Goal: Task Accomplishment & Management: Use online tool/utility

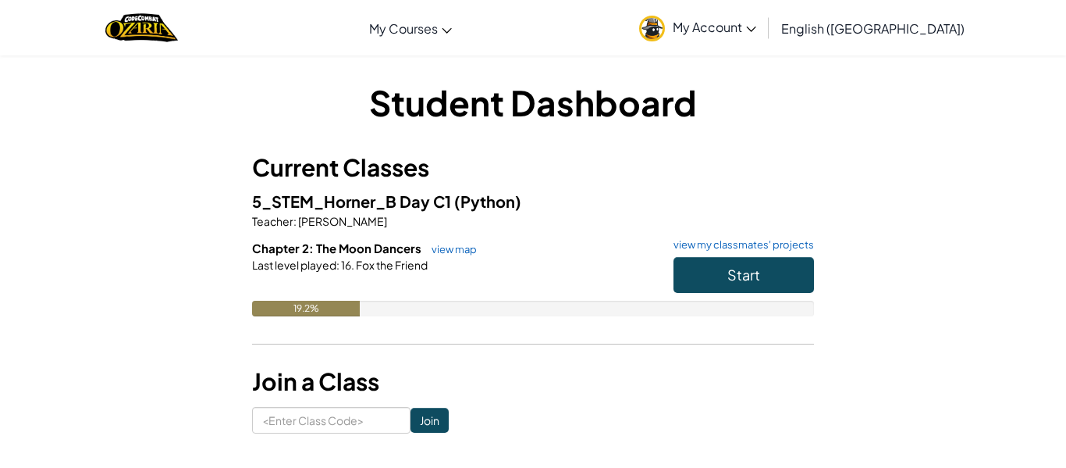
click at [719, 251] on h6 "Chapter 2: The Moon Dancers view map view my classmates' projects" at bounding box center [533, 248] width 562 height 17
click at [727, 276] on span "Start" at bounding box center [743, 274] width 33 height 18
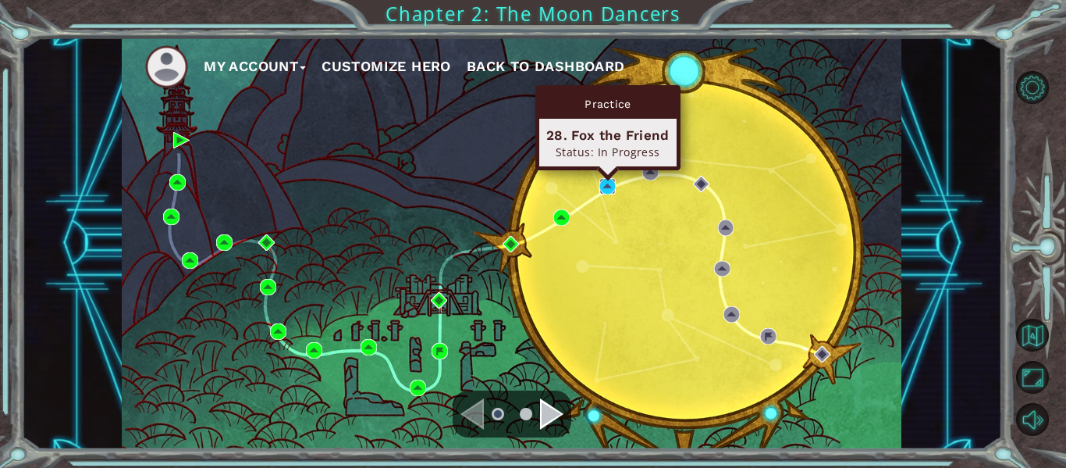
click at [602, 183] on img at bounding box center [607, 186] width 16 height 16
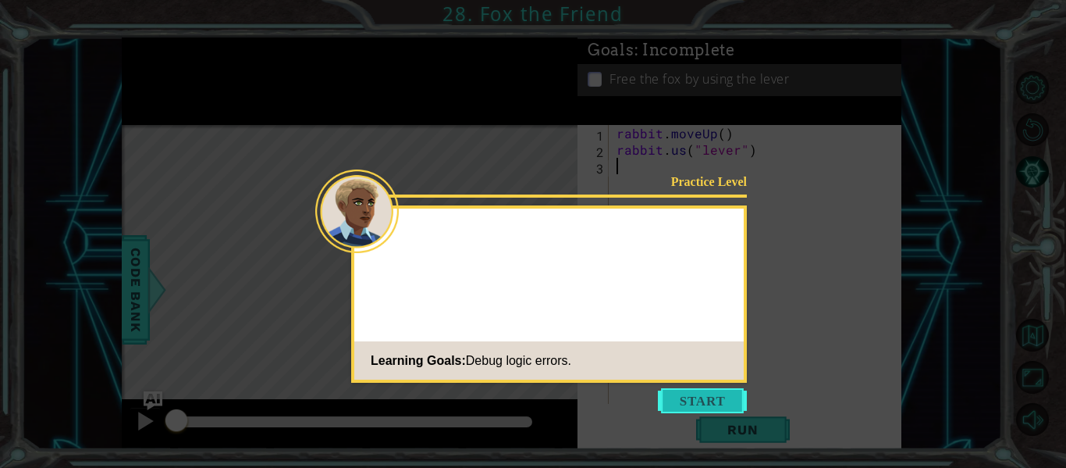
click at [683, 398] on button "Start" at bounding box center [702, 400] width 89 height 25
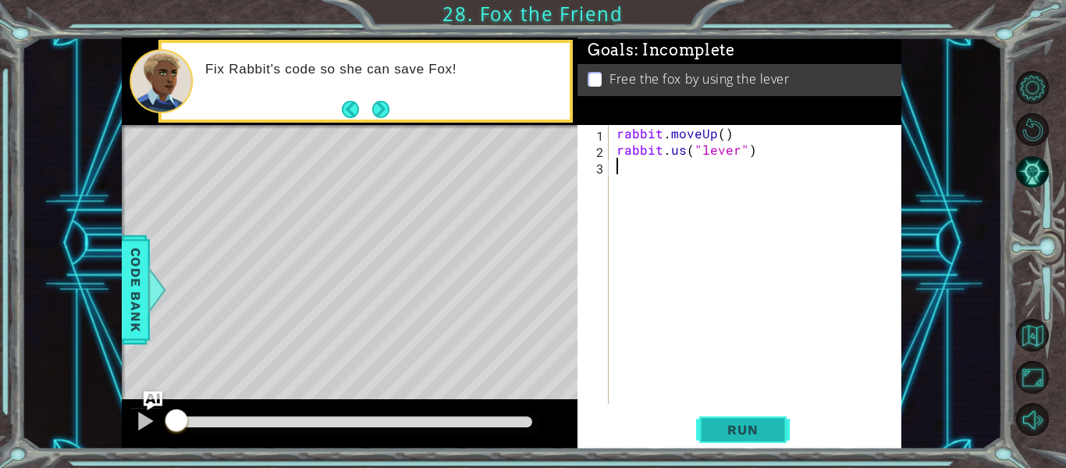
click at [715, 435] on span "Run" at bounding box center [743, 430] width 62 height 16
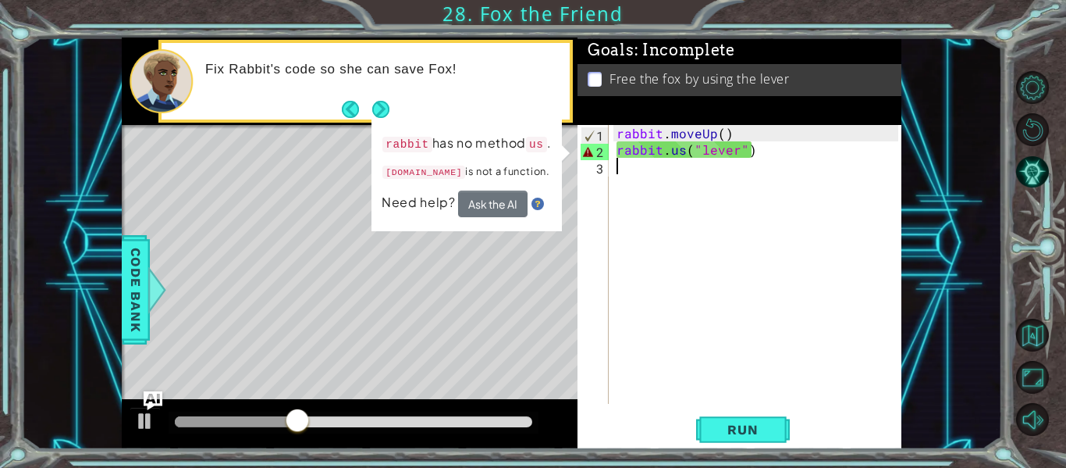
click at [645, 277] on div "rabbit . moveUp ( ) rabbit . us ( "lever" )" at bounding box center [760, 280] width 293 height 311
click at [126, 308] on span "Code Bank" at bounding box center [135, 289] width 25 height 95
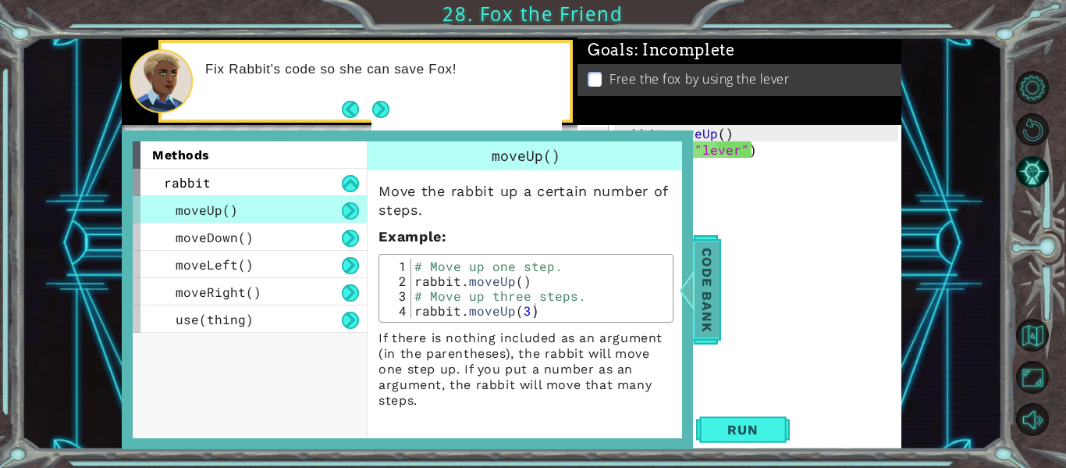
click at [696, 311] on span "Code Bank" at bounding box center [707, 289] width 25 height 95
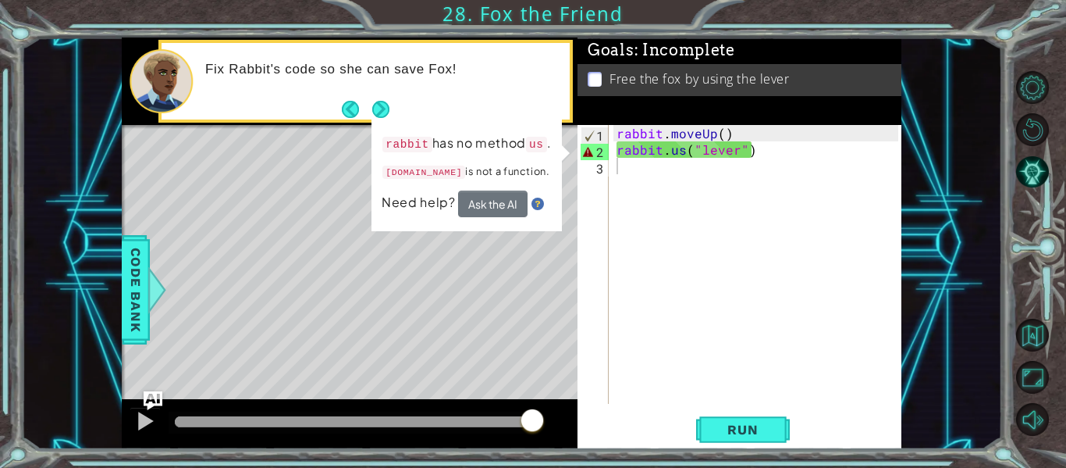
click at [681, 153] on div "rabbit . moveUp ( ) rabbit . us ( "lever" )" at bounding box center [760, 280] width 293 height 311
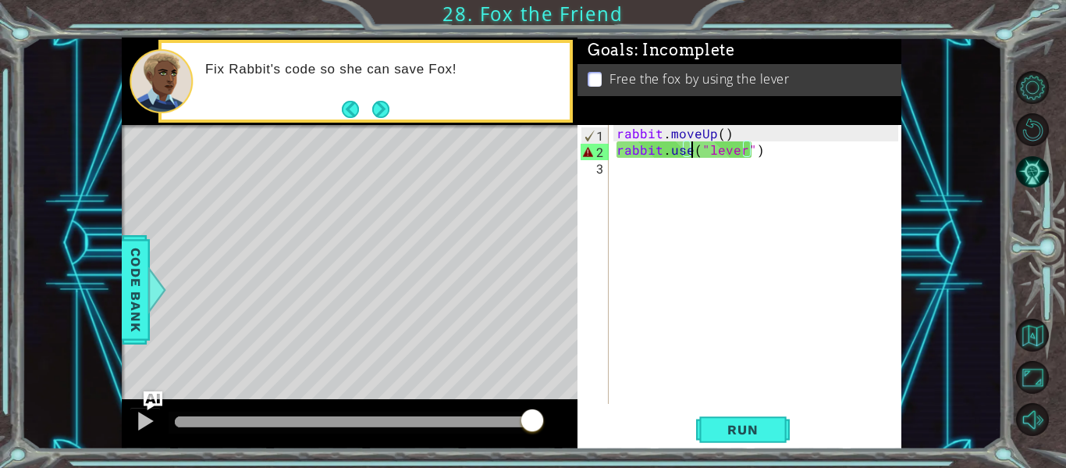
scroll to position [0, 5]
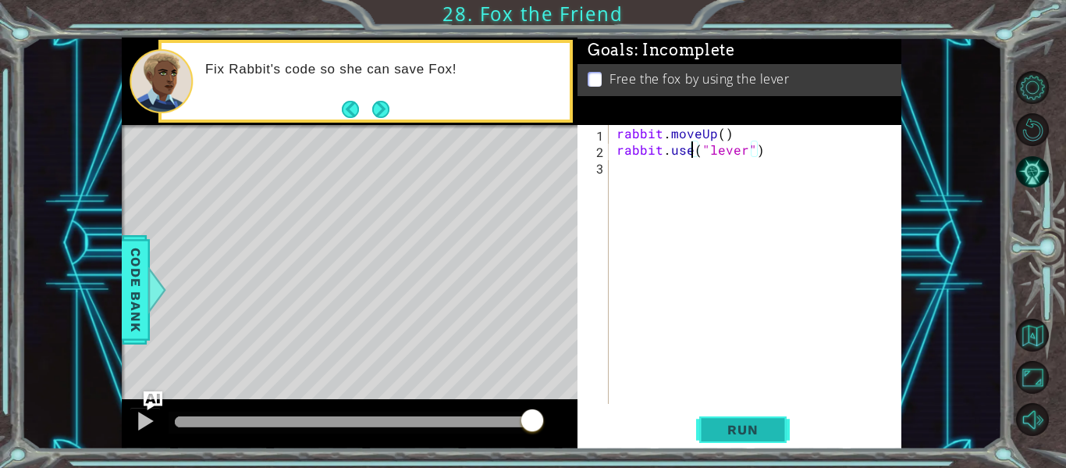
type textarea "rabbit.use("lever")"
click at [764, 430] on span "Run" at bounding box center [743, 430] width 62 height 16
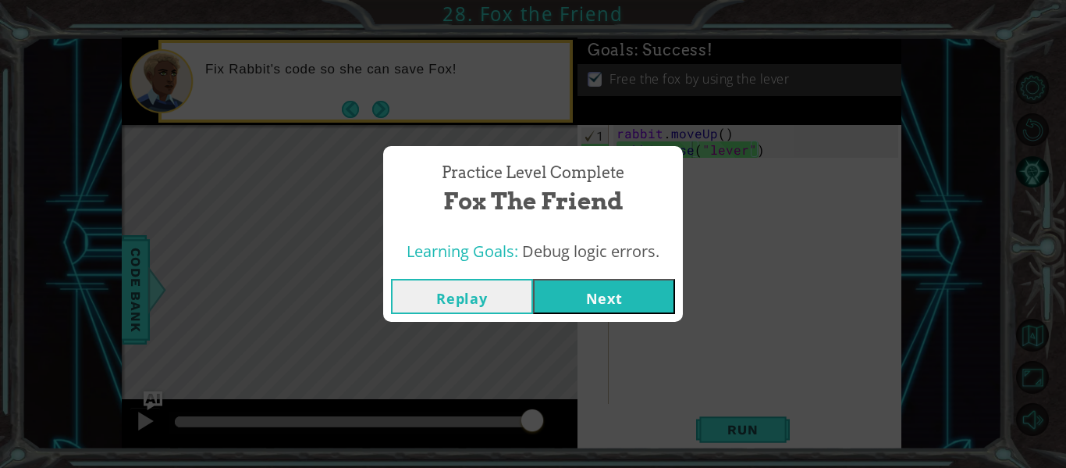
click at [633, 289] on button "Next" at bounding box center [604, 296] width 142 height 35
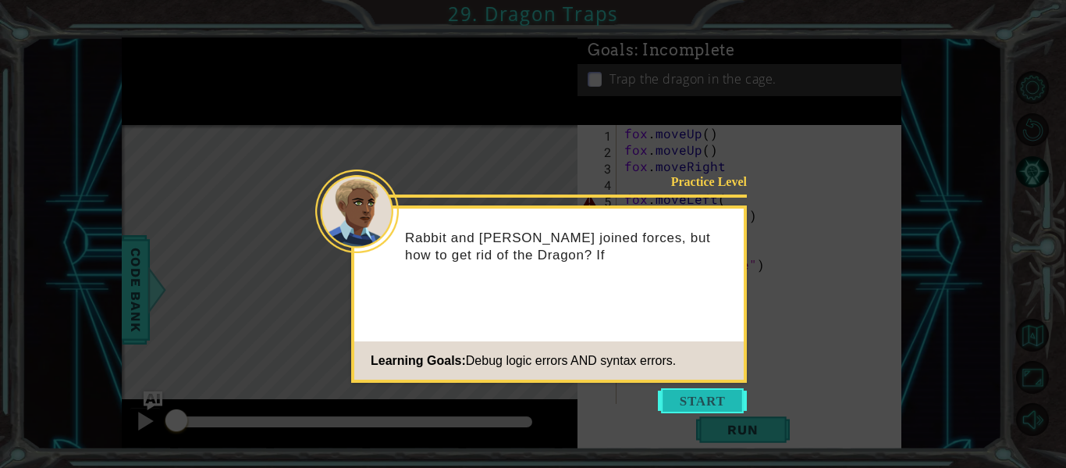
click at [686, 404] on button "Start" at bounding box center [702, 400] width 89 height 25
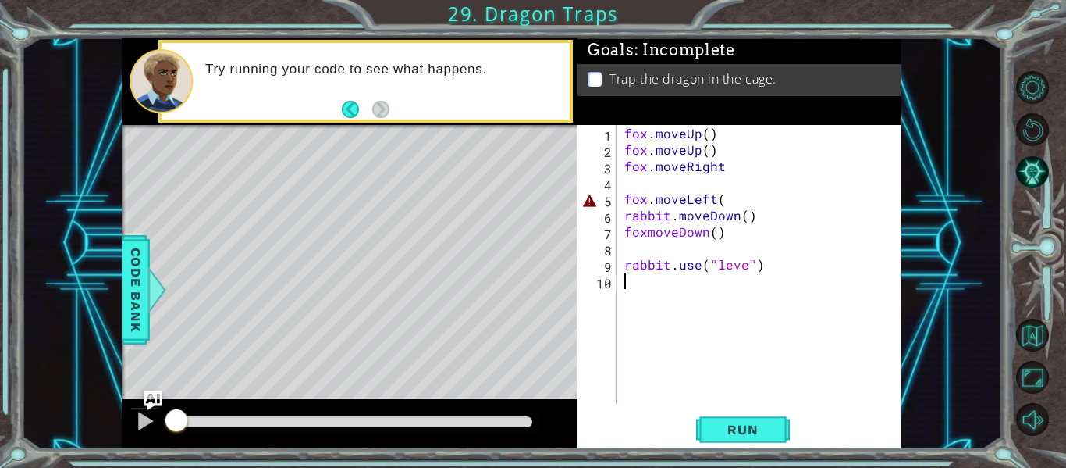
click at [723, 162] on div "fox . moveUp ( ) fox . moveUp ( ) fox . moveRight fox . moveLeft ( rabbit . mov…" at bounding box center [763, 280] width 285 height 311
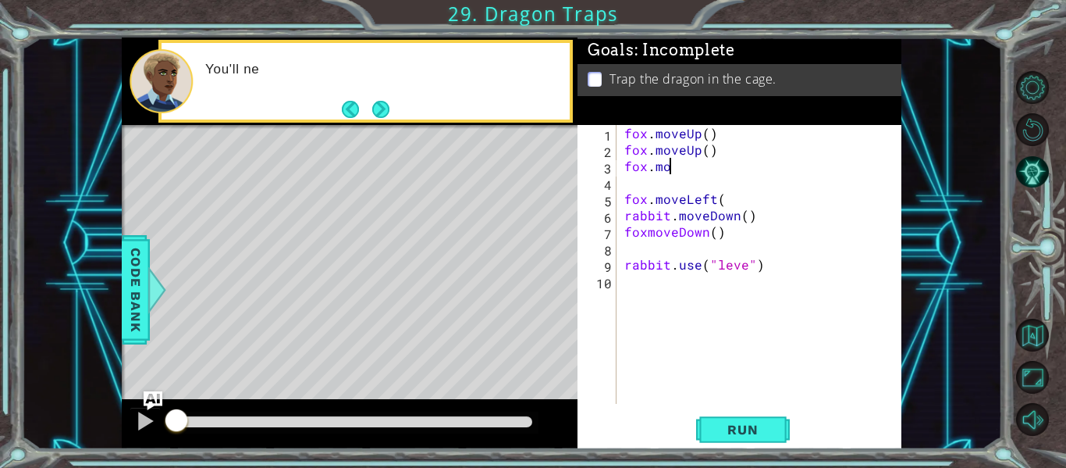
type textarea "f"
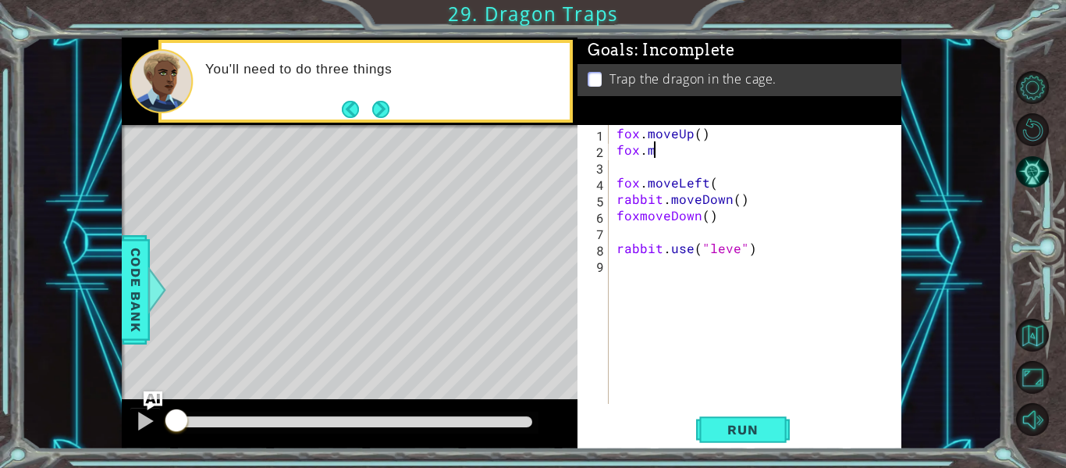
type textarea "f"
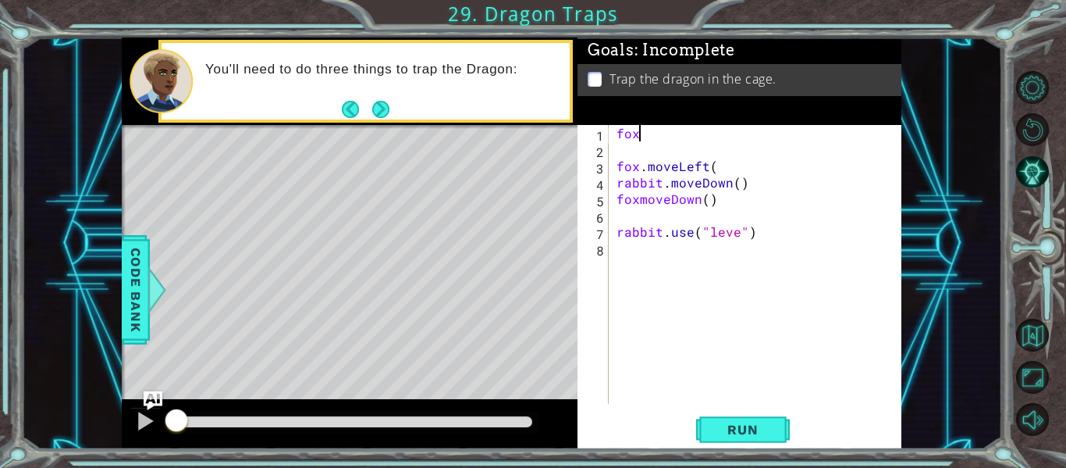
type textarea "f"
click at [750, 180] on div "fox . moveLeft ( rabbit . moveDown ( ) foxmoveDown ( ) rabbit . use ( "leve" )" at bounding box center [760, 280] width 293 height 311
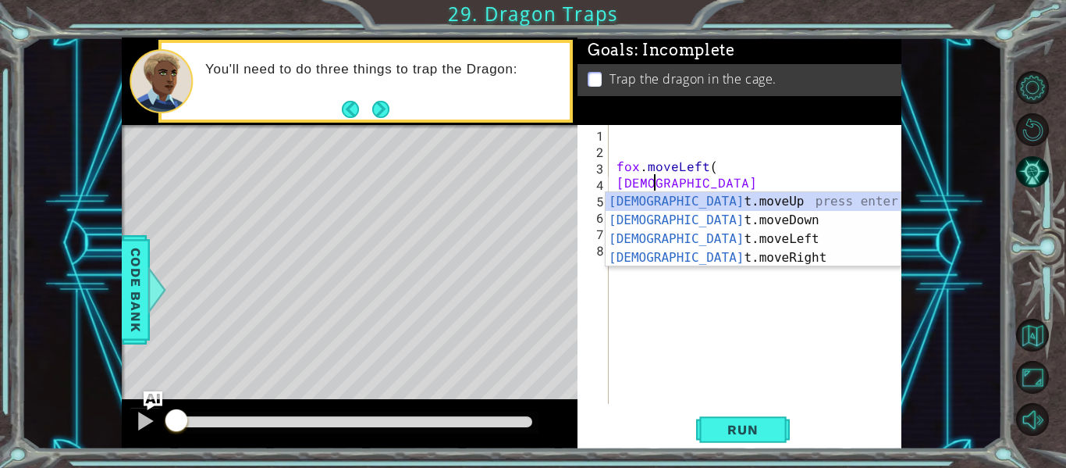
type textarea "r"
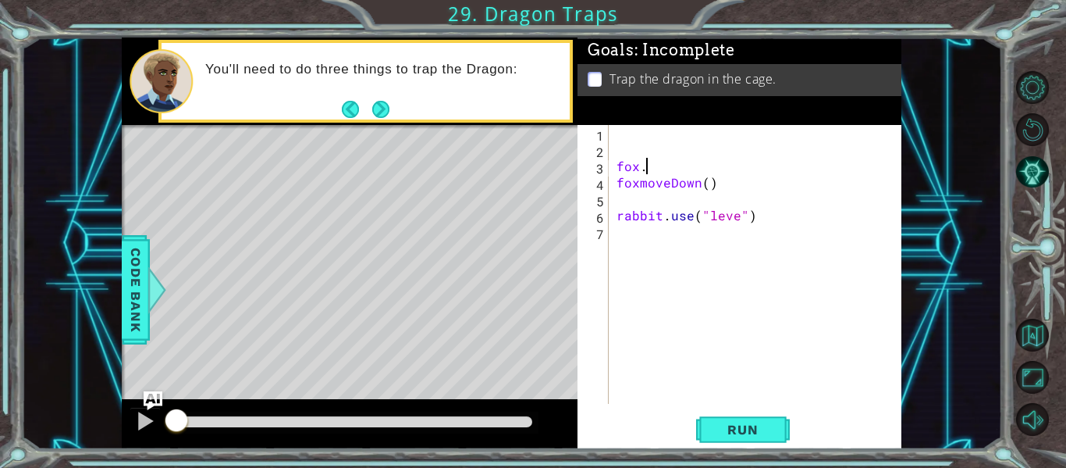
type textarea "f"
click at [752, 192] on div "foxmoveDown ( ) rabbit . use ( "leve" )" at bounding box center [760, 280] width 293 height 311
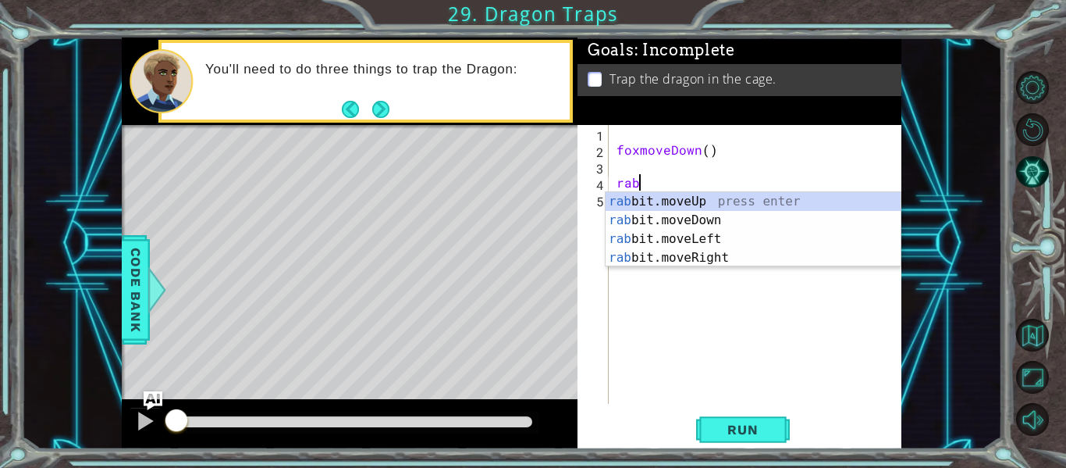
type textarea "r"
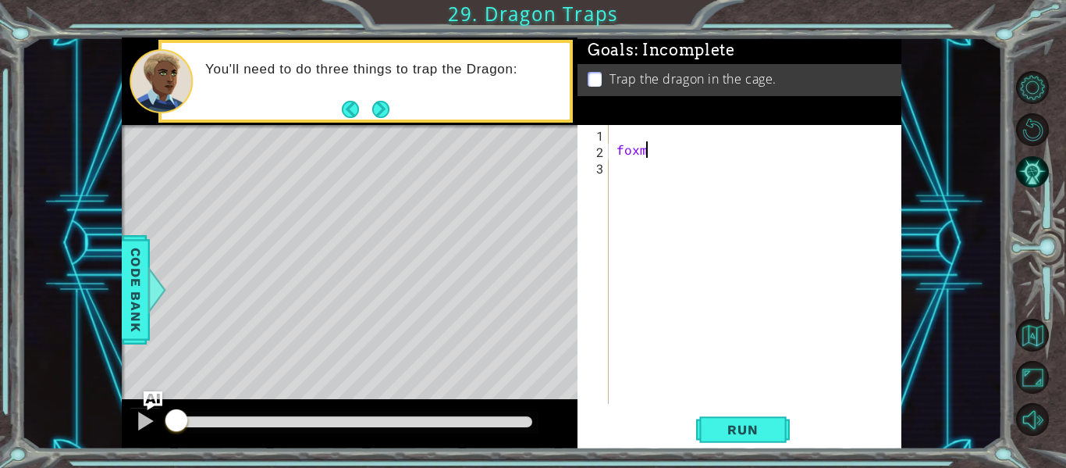
type textarea "f"
type textarea "fox.moveup"
click at [124, 291] on span "Code Bank" at bounding box center [135, 289] width 25 height 95
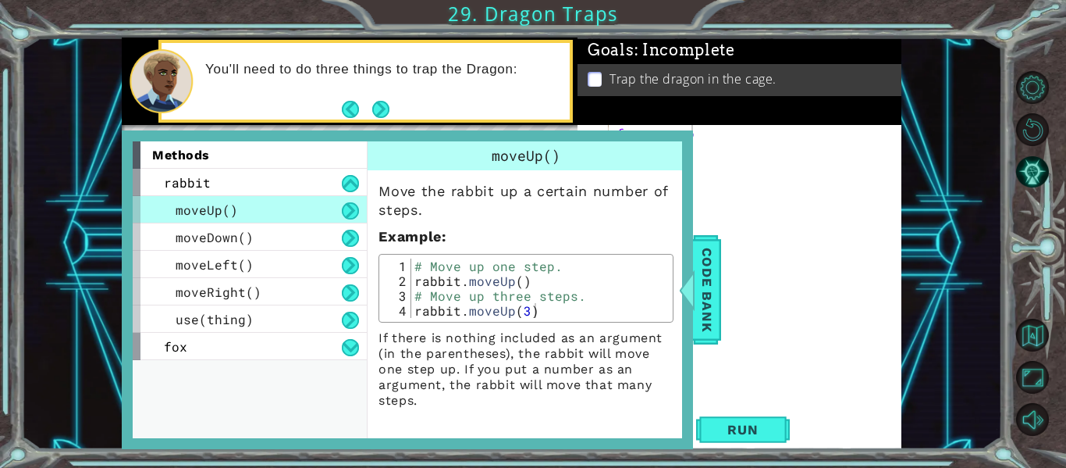
click at [257, 208] on div "moveUp()" at bounding box center [250, 209] width 234 height 27
click at [717, 276] on span "Code Bank" at bounding box center [707, 289] width 25 height 95
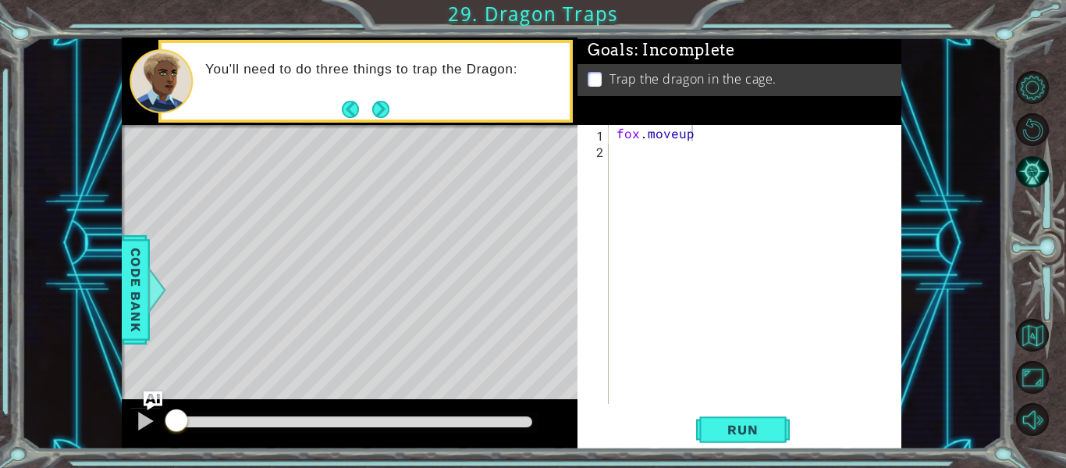
scroll to position [0, 0]
click at [788, 176] on div "fox . moveup" at bounding box center [760, 280] width 293 height 311
click at [690, 136] on div "fox . moveup" at bounding box center [760, 280] width 293 height 311
type textarea "fox.moveup(1)"
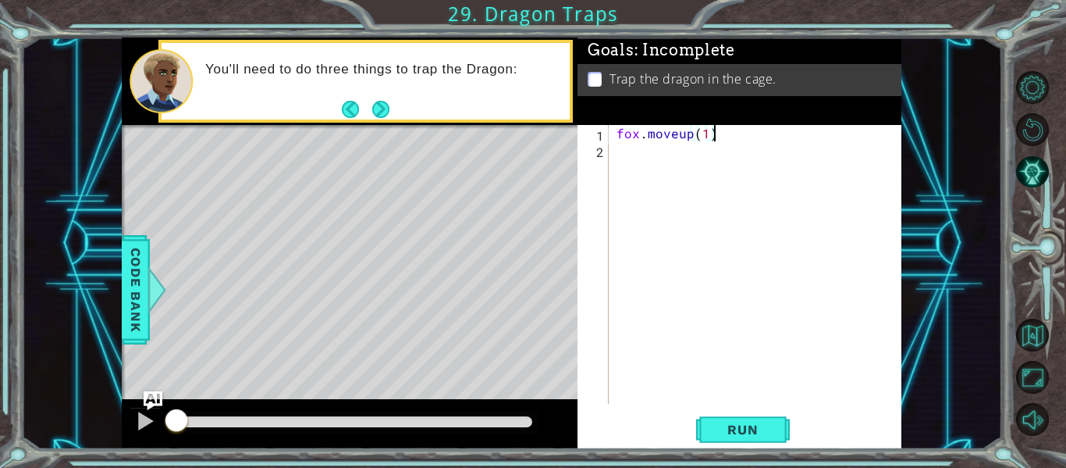
scroll to position [0, 5]
click at [623, 155] on div "fox . moveup ( 1 )" at bounding box center [760, 280] width 293 height 311
type textarea "fox.moveright(1)"
click at [616, 178] on div "fox . moveup ( 1 ) fox . moveright ( 1 )" at bounding box center [760, 280] width 293 height 311
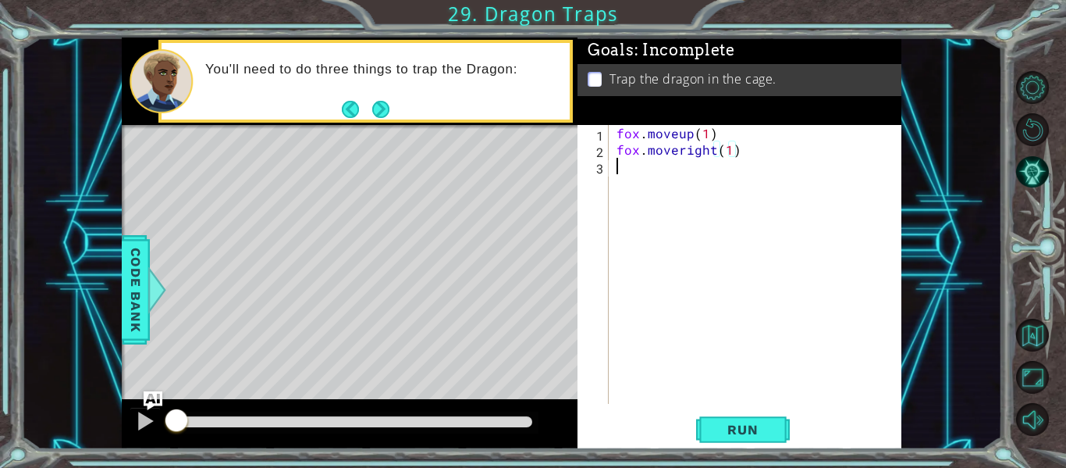
scroll to position [0, 0]
click at [728, 433] on span "Run" at bounding box center [743, 430] width 62 height 16
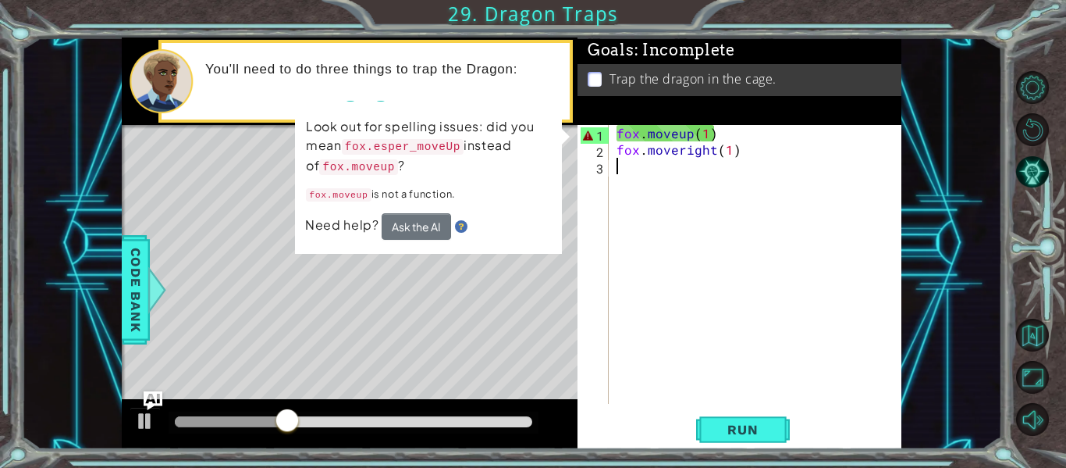
click at [677, 135] on div "fox . moveup ( 1 ) fox . moveright ( 1 )" at bounding box center [760, 280] width 293 height 311
type textarea "fox.move up(1)"
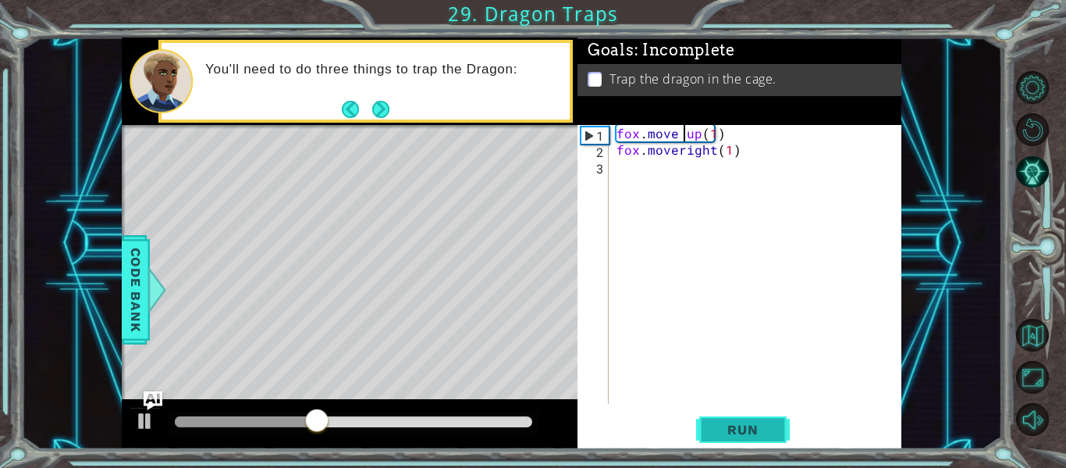
click at [742, 414] on button "Run" at bounding box center [743, 430] width 94 height 32
